Goal: Information Seeking & Learning: Learn about a topic

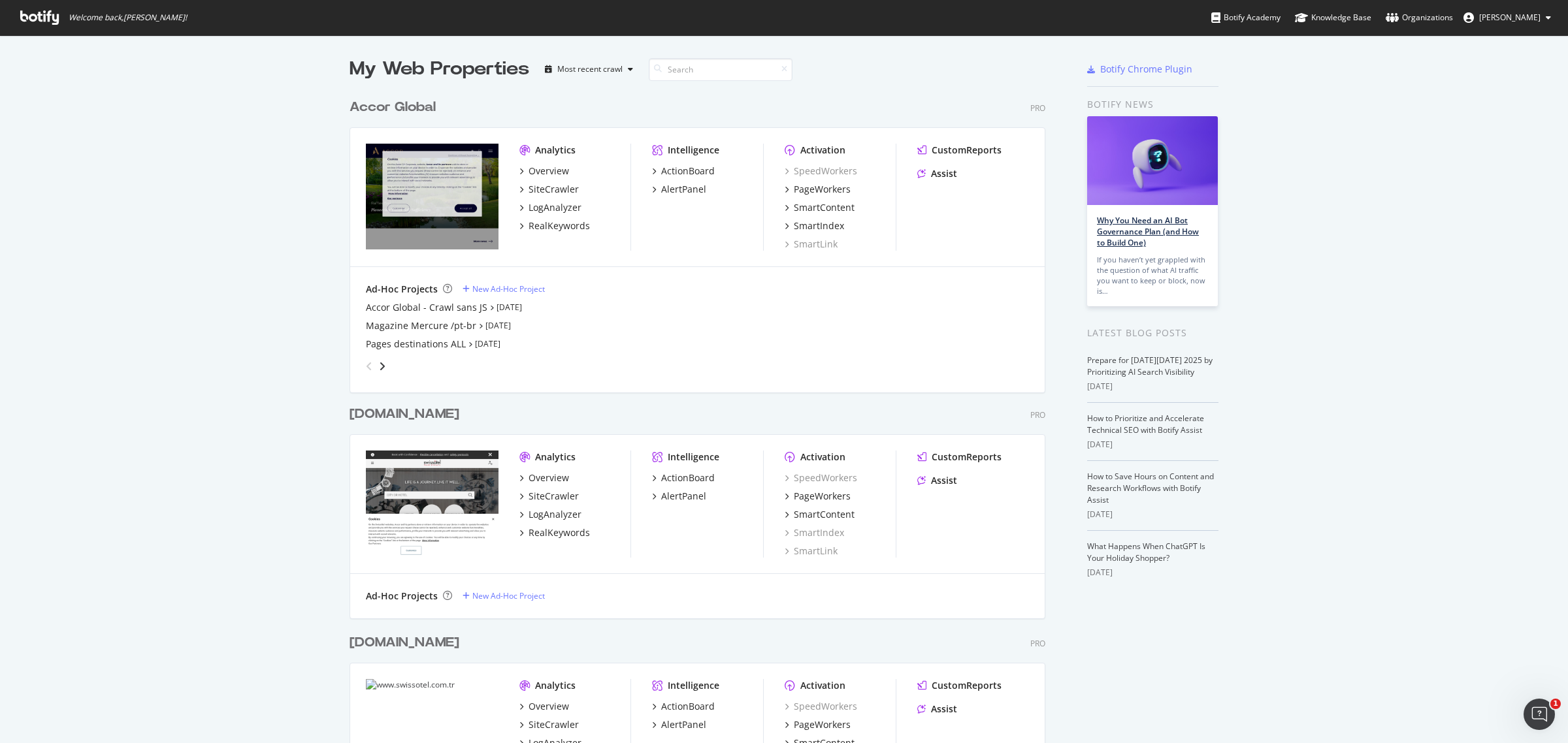
click at [1145, 223] on link "Why You Need an AI Bot Governance Plan (and How to Build One)" at bounding box center [1147, 232] width 102 height 34
